Goal: Find specific page/section: Find specific page/section

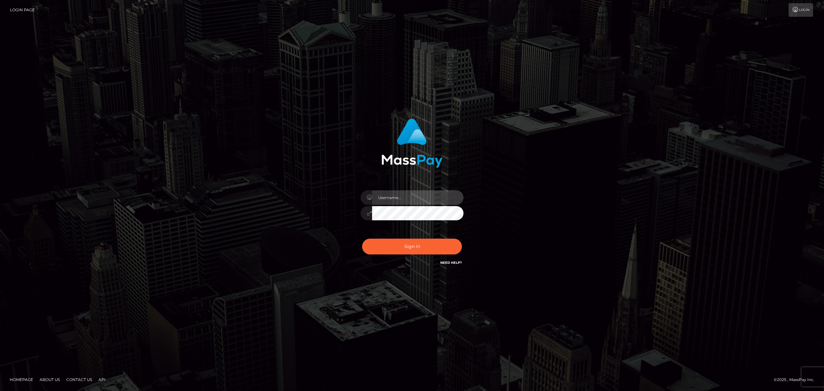
drag, startPoint x: 387, startPoint y: 194, endPoint x: 416, endPoint y: 198, distance: 29.4
click at [388, 195] on input "text" at bounding box center [417, 197] width 91 height 14
click at [404, 196] on input "text" at bounding box center [417, 197] width 91 height 14
drag, startPoint x: 406, startPoint y: 197, endPoint x: 420, endPoint y: 204, distance: 15.1
click at [406, 197] on input "text" at bounding box center [417, 197] width 91 height 14
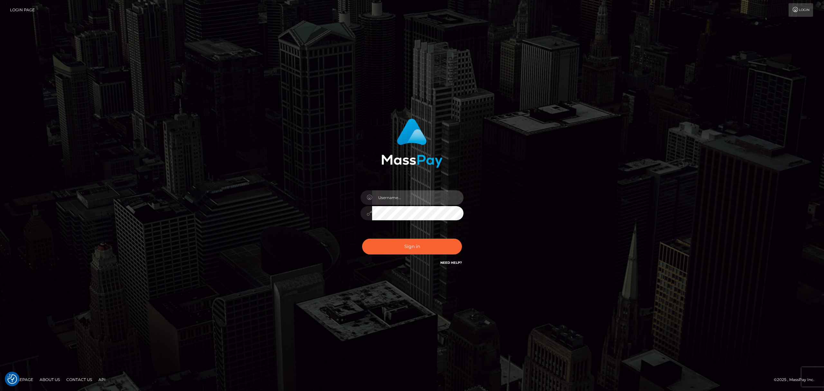
type input "Eric"
click at [424, 243] on button "Sign in" at bounding box center [412, 247] width 100 height 16
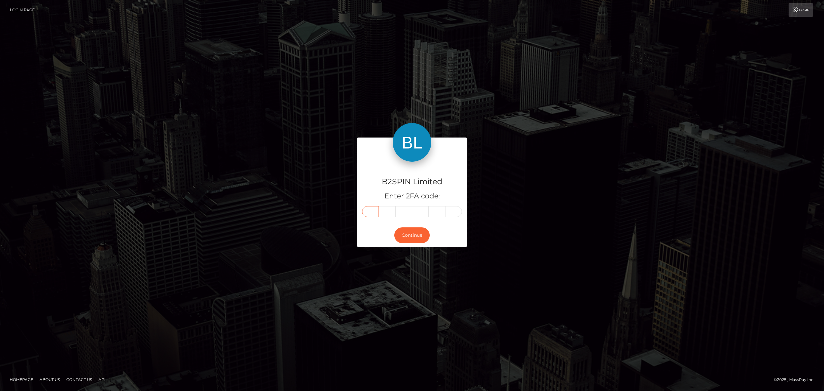
click at [375, 210] on input "text" at bounding box center [370, 211] width 17 height 11
paste input "4"
type input "4"
type input "6"
type input "7"
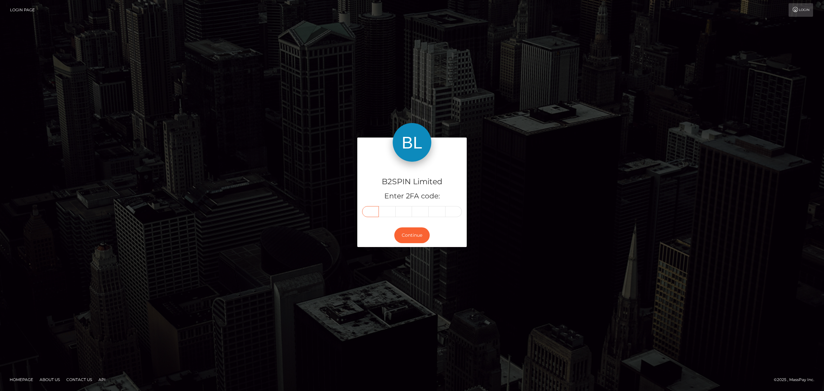
type input "8"
type input "2"
type input "1"
click at [414, 237] on button "Continue" at bounding box center [411, 235] width 35 height 16
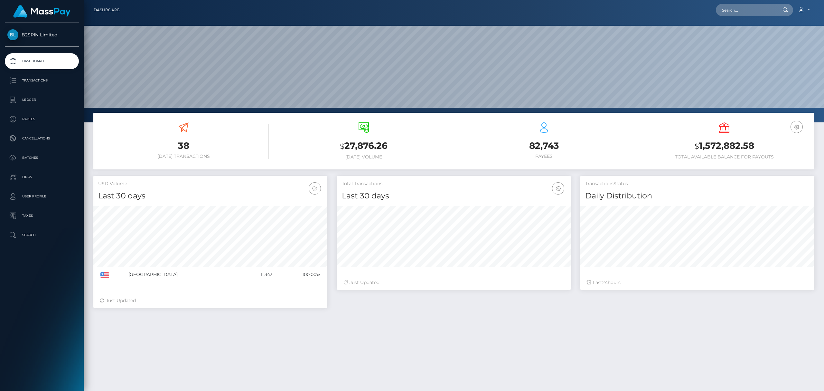
scroll to position [114, 234]
click at [747, 3] on div "Loading... Loading... Account Edit Profile Logout" at bounding box center [470, 10] width 689 height 14
click at [750, 8] on input "text" at bounding box center [746, 10] width 61 height 12
paste input "fec99c91-f106-4238-9384-42519f3f0ab4"
click at [745, 11] on input "fec99c91-f106-4238-9384-42519f3f0ab4" at bounding box center [746, 10] width 61 height 12
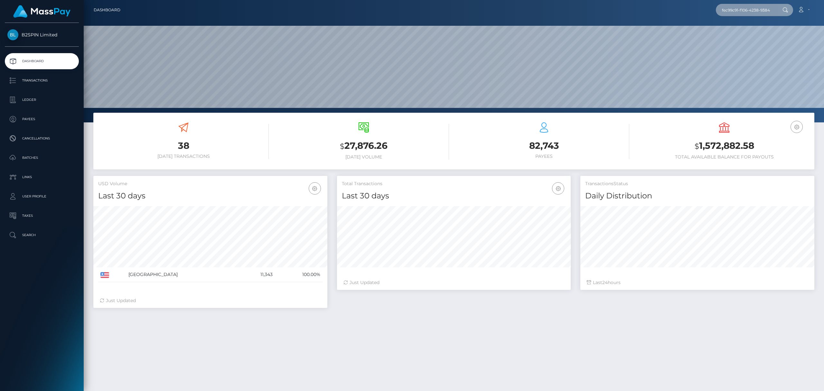
click at [748, 10] on input "fec99c91-f106-4238-9384-42519f3f0ab4" at bounding box center [746, 10] width 61 height 12
click at [750, 12] on input "fec99c91-f106-4238-9384-42519f3f0ab4" at bounding box center [746, 10] width 61 height 12
paste input "text"
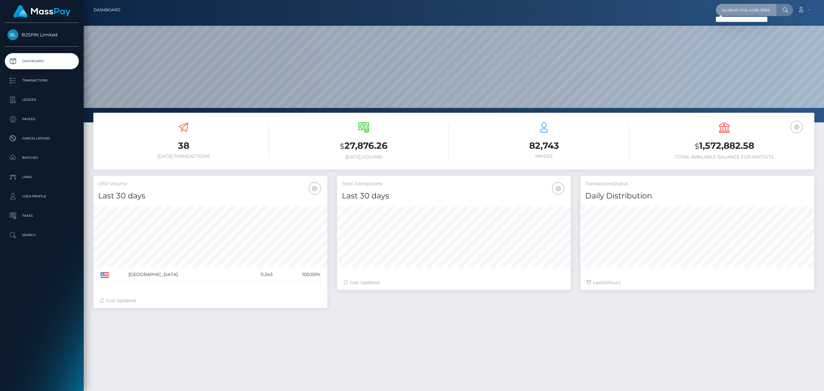
click at [743, 12] on input "fec99c91-f106-4238-9384-42519f3f0ab4" at bounding box center [746, 10] width 61 height 12
paste input "2158674355"
type input "2158674355"
click at [742, 33] on link "ALEJANDRO GUADALUPE MARTINEZ" at bounding box center [742, 33] width 52 height 12
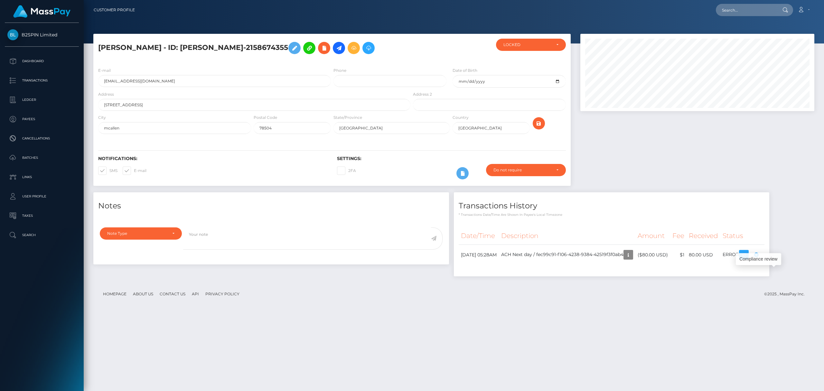
scroll to position [77, 234]
click at [621, 305] on footer "Homepage About Us Contact Us API Privacy Policy © 2025 , MassPay Inc." at bounding box center [453, 294] width 721 height 23
click at [751, 9] on input "text" at bounding box center [746, 10] width 61 height 12
paste input "2115997850"
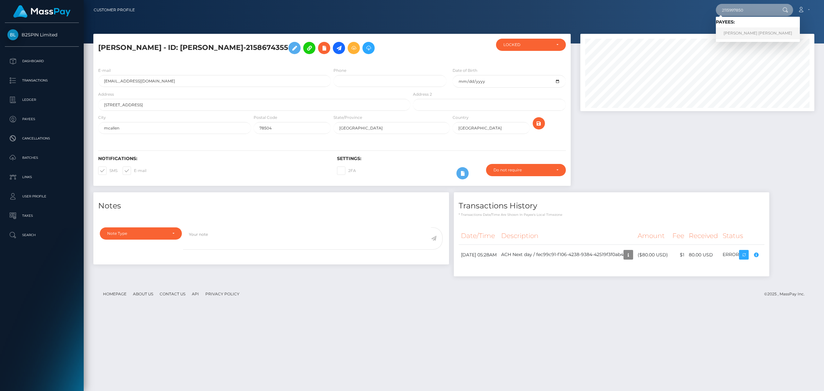
type input "2115997850"
click at [733, 33] on link "[PERSON_NAME] [PERSON_NAME]" at bounding box center [758, 33] width 84 height 12
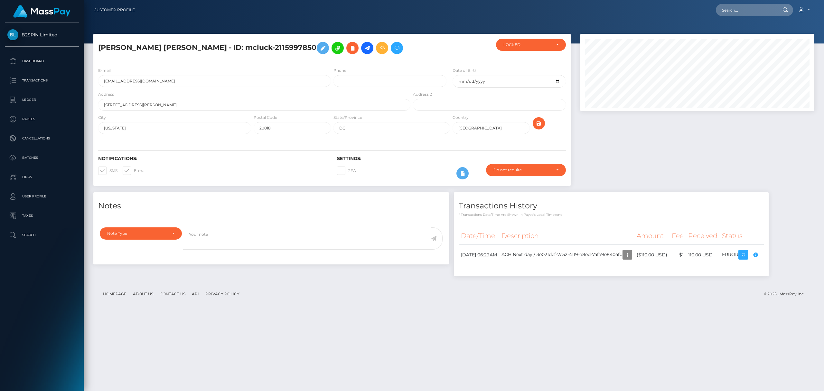
scroll to position [77, 234]
click at [661, 290] on footer "Homepage About Us Contact Us API Privacy Policy © 2025 , MassPay Inc." at bounding box center [453, 294] width 721 height 23
click at [662, 304] on footer "Homepage About Us Contact Us API Privacy Policy © 2025 , MassPay Inc." at bounding box center [453, 294] width 721 height 23
drag, startPoint x: 282, startPoint y: 46, endPoint x: 176, endPoint y: 73, distance: 110.0
click at [218, 48] on h5 "ANTON VICTOR JOHNSON - ID: mcluck-2115997850" at bounding box center [252, 48] width 309 height 19
